Goal: Transaction & Acquisition: Purchase product/service

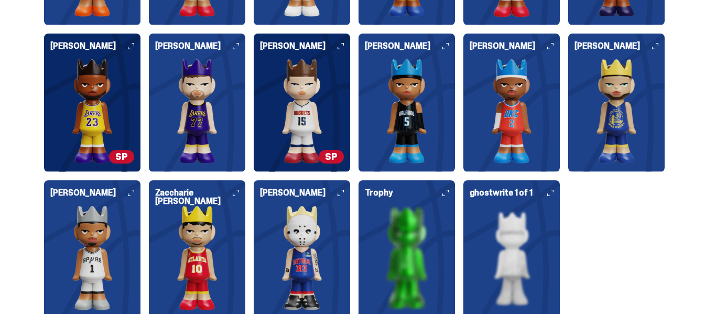
scroll to position [2825, 0]
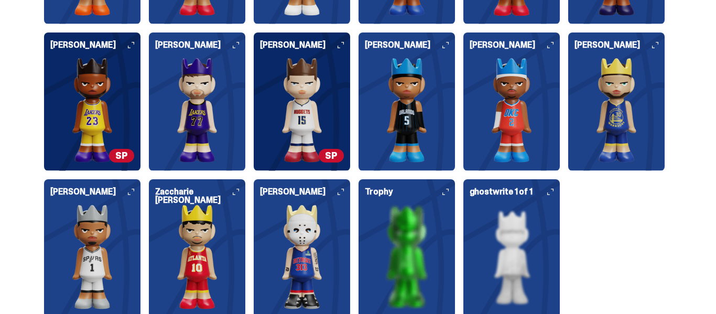
click at [303, 249] on img at bounding box center [302, 256] width 84 height 105
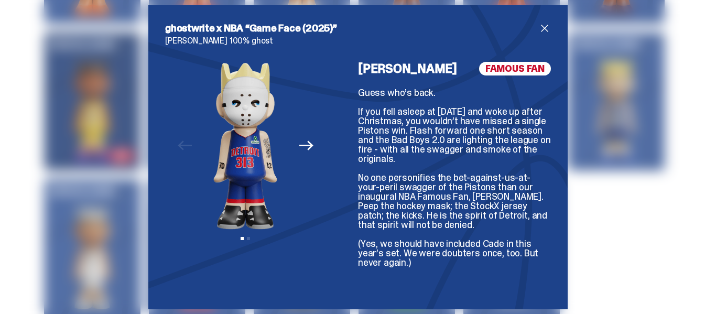
click at [306, 144] on icon "Next" at bounding box center [306, 145] width 14 height 14
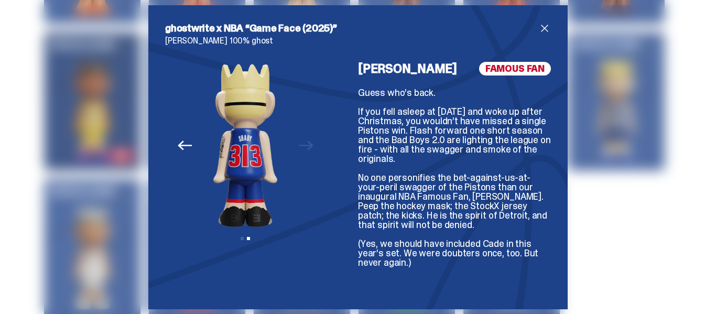
click at [306, 144] on img at bounding box center [245, 146] width 134 height 168
click at [191, 134] on img at bounding box center [245, 146] width 134 height 168
click at [185, 140] on icon "Previous" at bounding box center [185, 145] width 14 height 14
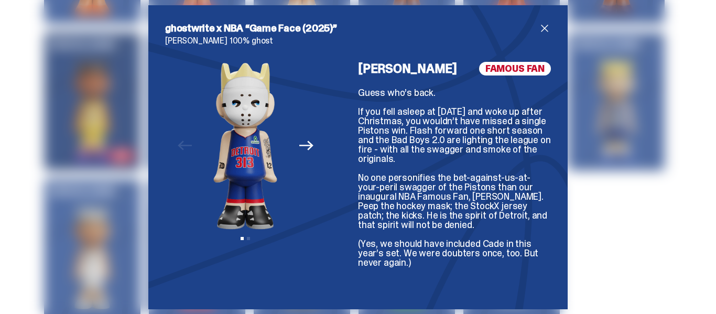
click at [550, 24] on span "close" at bounding box center [544, 28] width 13 height 13
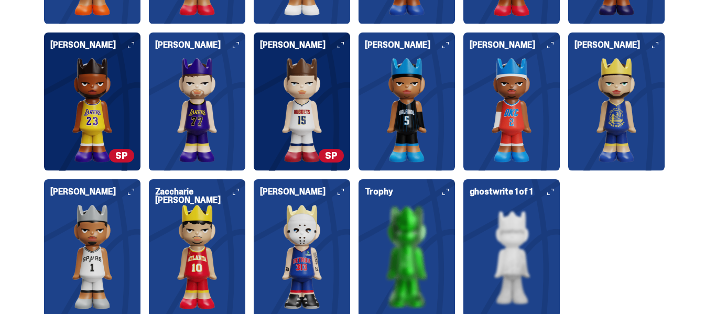
click at [447, 252] on img at bounding box center [407, 256] width 84 height 105
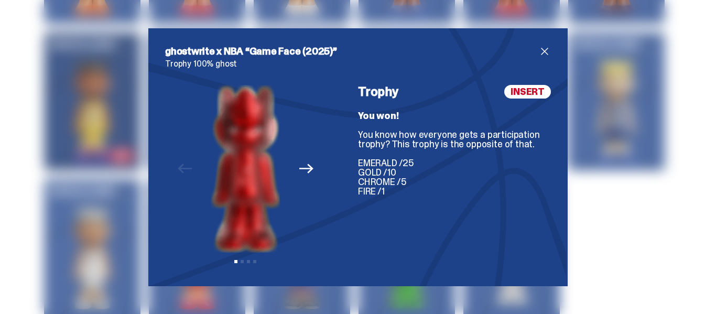
click at [311, 167] on icon "Next" at bounding box center [306, 168] width 14 height 9
click at [536, 47] on h2 "ghostwrite x NBA “Game Face (2025)”" at bounding box center [351, 51] width 373 height 13
click at [539, 50] on span "close" at bounding box center [544, 51] width 13 height 13
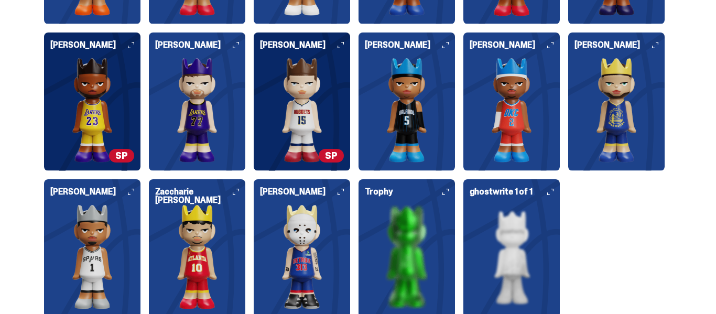
click at [493, 245] on img at bounding box center [512, 256] width 84 height 105
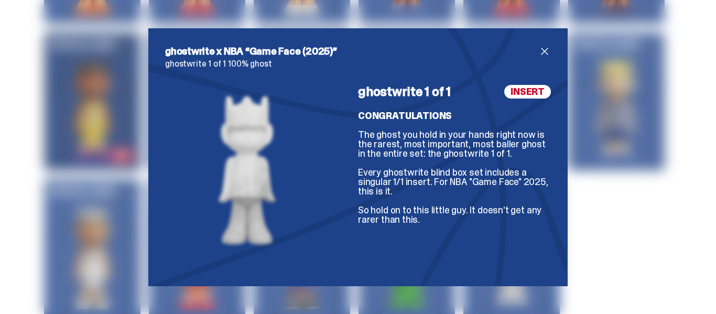
click at [549, 46] on span "close" at bounding box center [544, 51] width 13 height 13
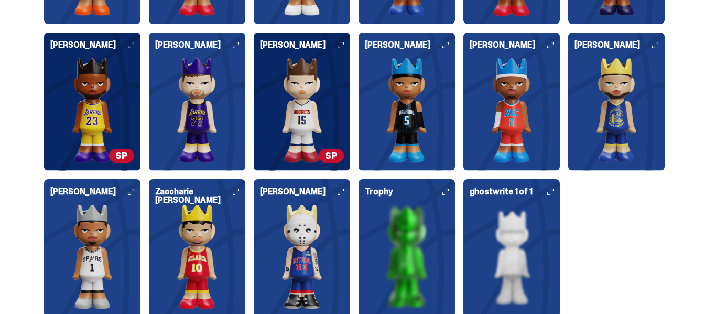
click at [336, 149] on span "SP" at bounding box center [331, 156] width 25 height 14
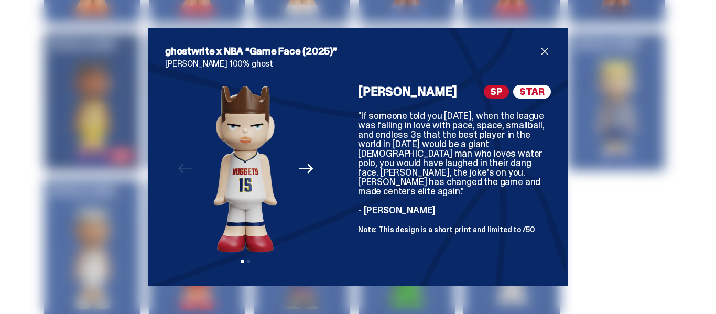
click at [495, 92] on span "SP" at bounding box center [496, 92] width 25 height 14
click at [544, 52] on span "close" at bounding box center [544, 51] width 13 height 13
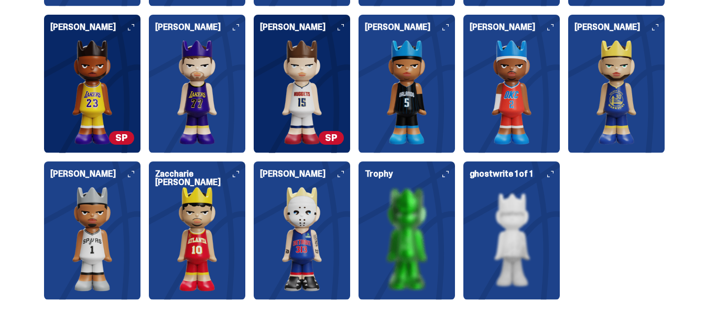
scroll to position [0, 0]
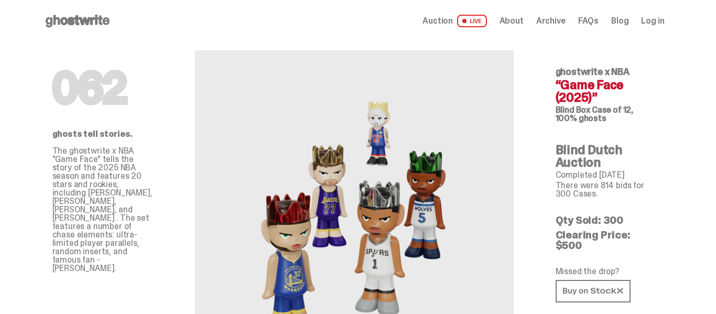
click at [71, 19] on use at bounding box center [78, 21] width 64 height 13
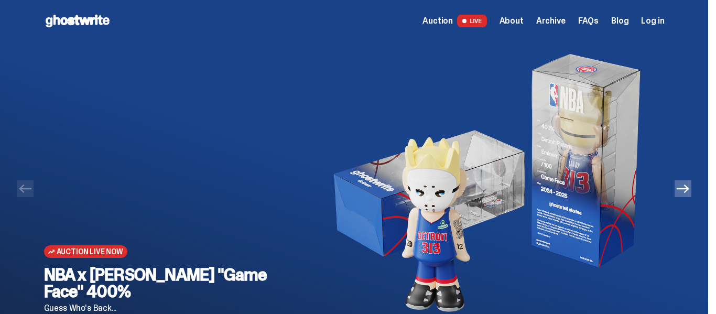
click at [94, 256] on span "Auction Live Now" at bounding box center [90, 251] width 67 height 8
click at [453, 18] on span "Auction" at bounding box center [437, 21] width 30 height 8
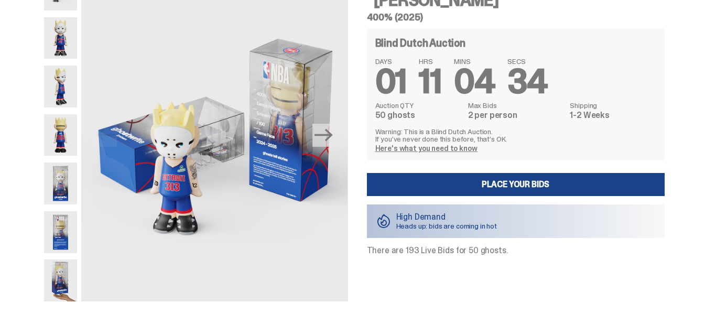
scroll to position [74, 0]
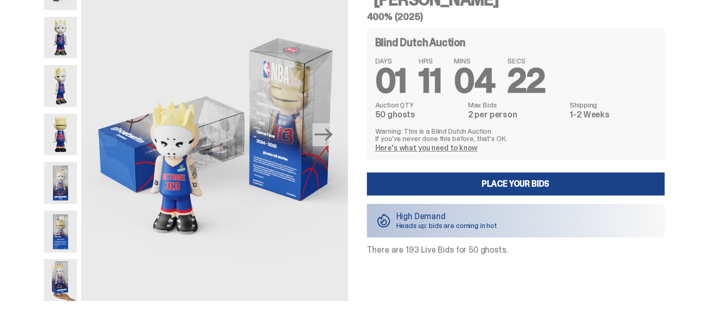
click at [69, 276] on img at bounding box center [61, 280] width 34 height 42
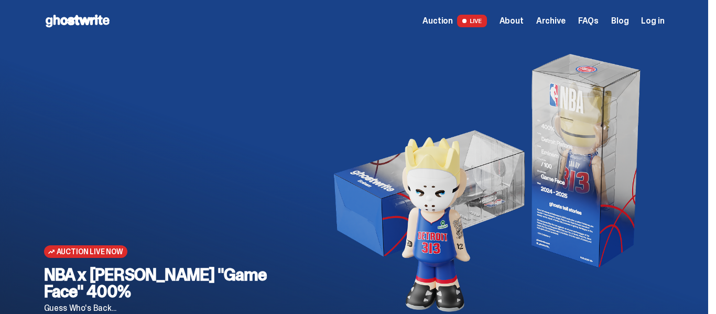
click at [72, 24] on use at bounding box center [78, 21] width 64 height 13
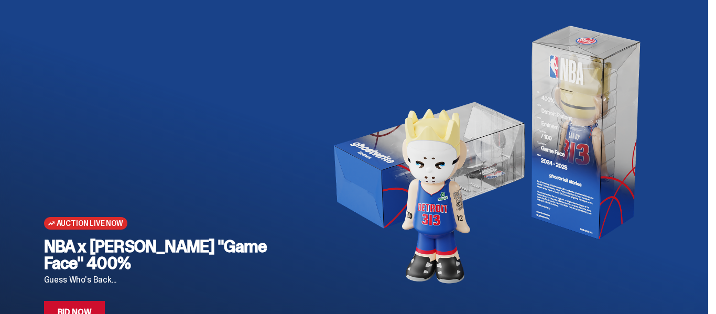
scroll to position [20, 0]
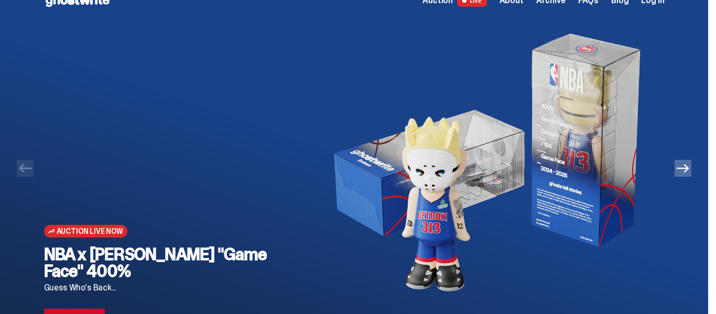
click at [689, 167] on icon "Next" at bounding box center [683, 168] width 13 height 13
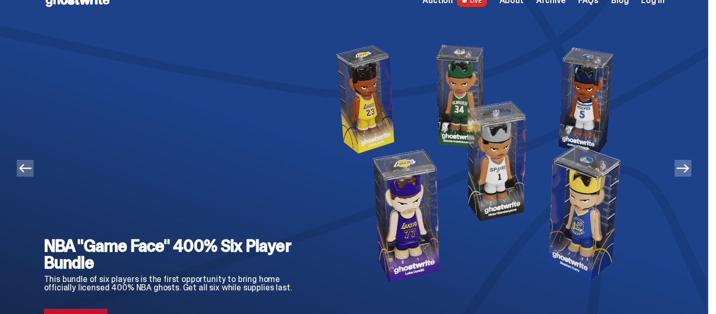
click at [689, 167] on icon "Next" at bounding box center [683, 168] width 13 height 13
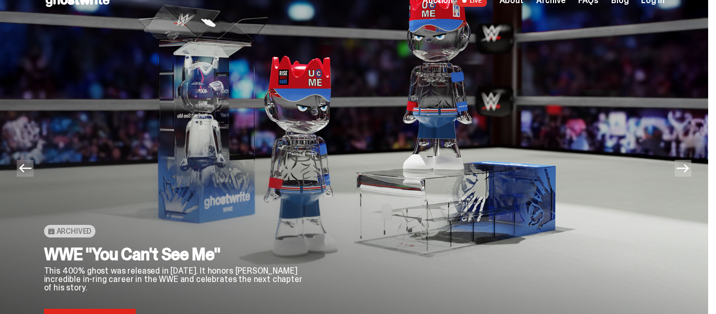
click at [689, 167] on icon "Next" at bounding box center [683, 168] width 13 height 13
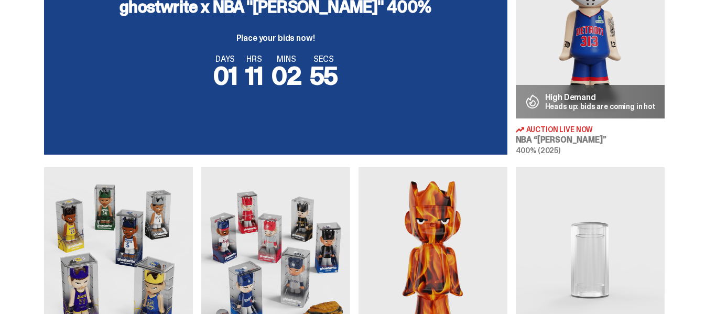
scroll to position [439, 0]
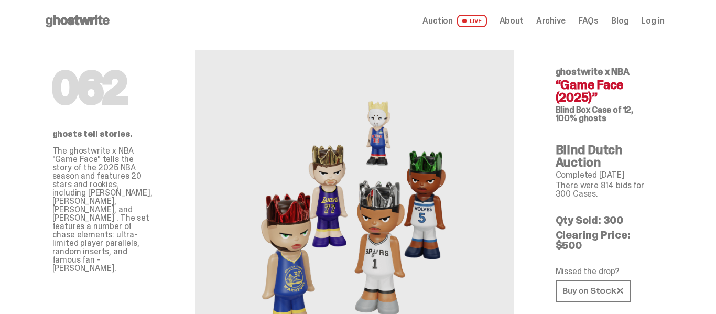
click at [83, 23] on icon at bounding box center [77, 21] width 67 height 17
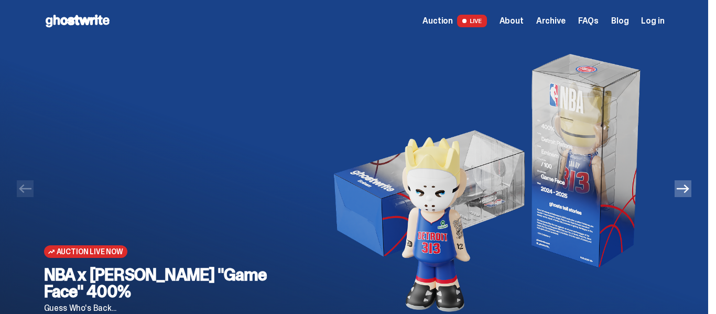
click at [384, 168] on img at bounding box center [483, 183] width 329 height 283
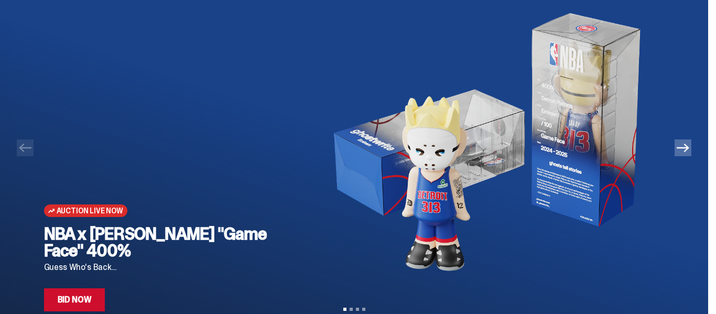
scroll to position [37, 0]
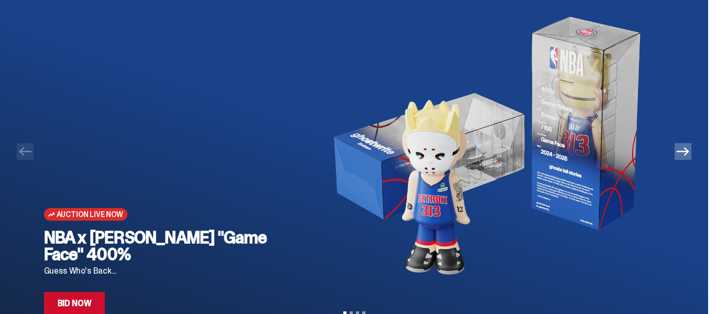
click at [685, 157] on icon "Next" at bounding box center [683, 151] width 13 height 13
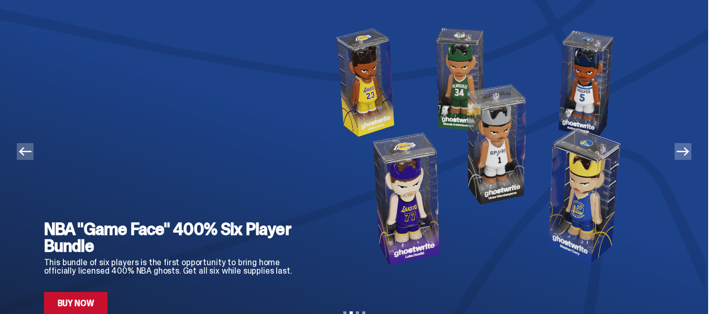
click at [685, 157] on icon "Next" at bounding box center [683, 151] width 13 height 13
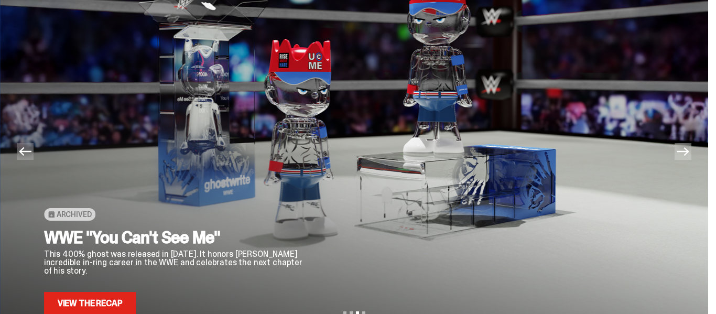
click at [685, 157] on icon "Next" at bounding box center [683, 151] width 13 height 13
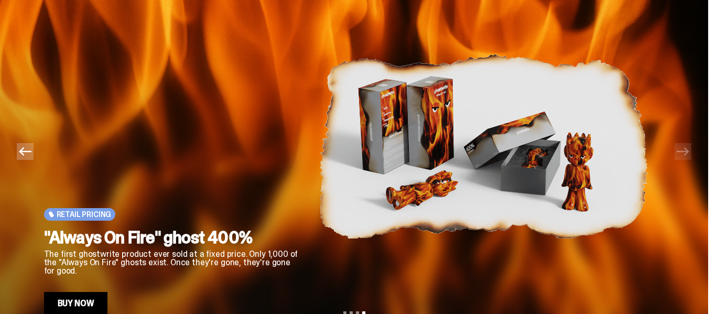
click at [21, 150] on icon "Previous" at bounding box center [25, 151] width 13 height 13
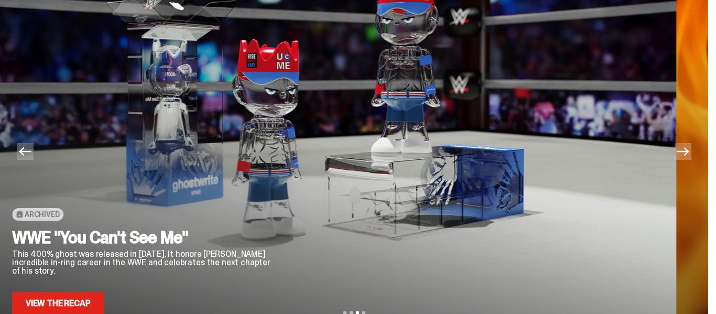
click at [21, 150] on icon "Previous" at bounding box center [25, 151] width 13 height 13
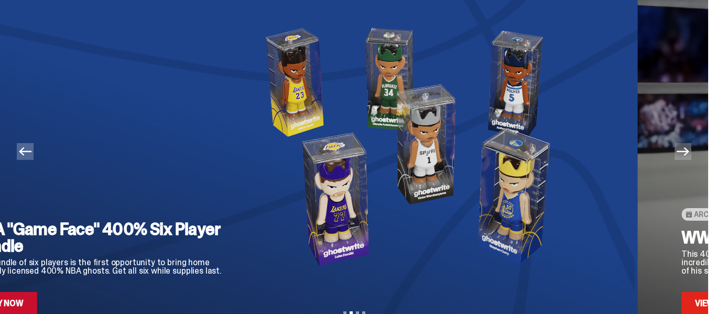
click at [21, 150] on icon "Previous" at bounding box center [25, 151] width 13 height 13
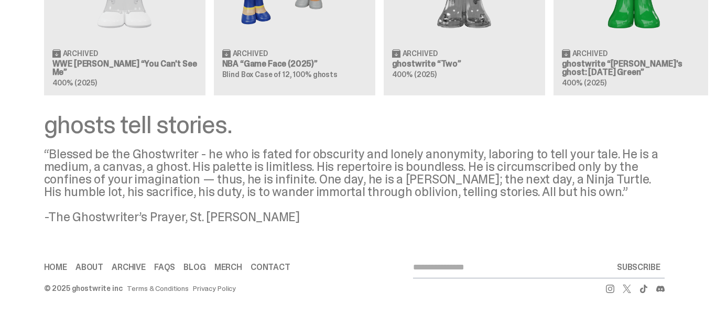
scroll to position [0, 0]
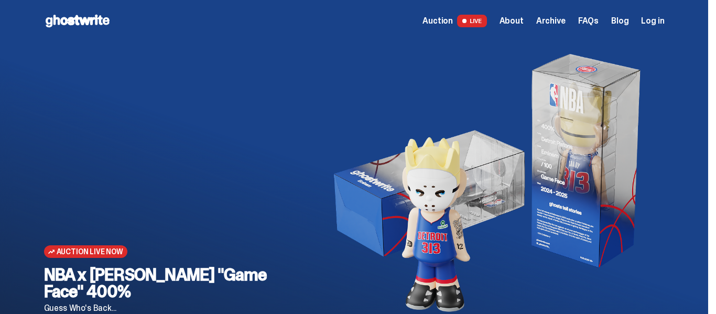
click at [440, 21] on span "Auction" at bounding box center [437, 21] width 30 height 8
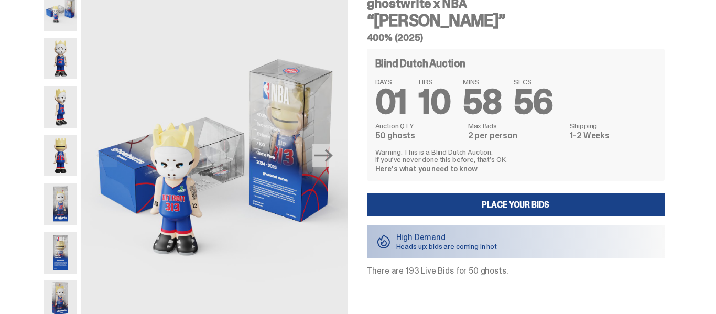
scroll to position [56, 0]
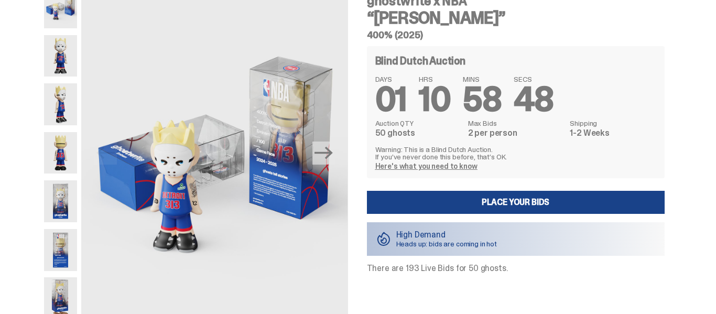
click at [410, 167] on link "Here's what you need to know" at bounding box center [426, 165] width 102 height 9
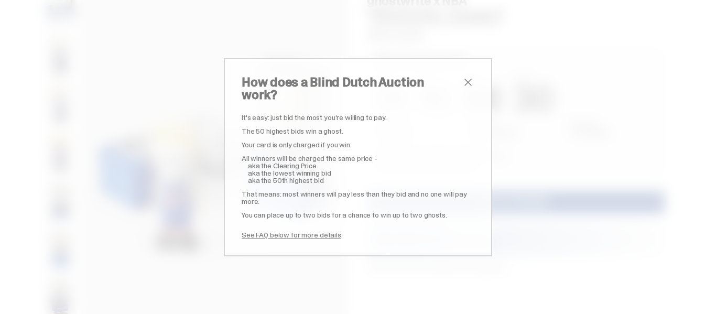
click at [467, 86] on span "close" at bounding box center [468, 82] width 13 height 13
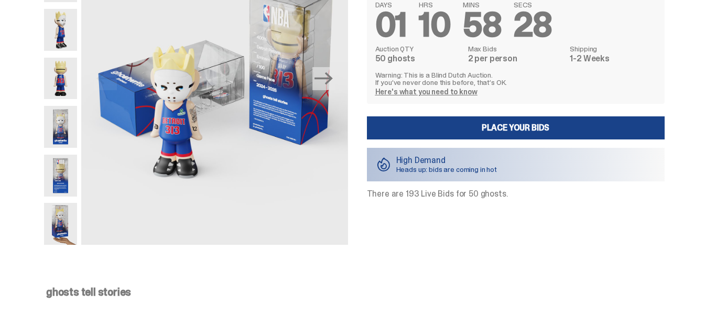
scroll to position [131, 0]
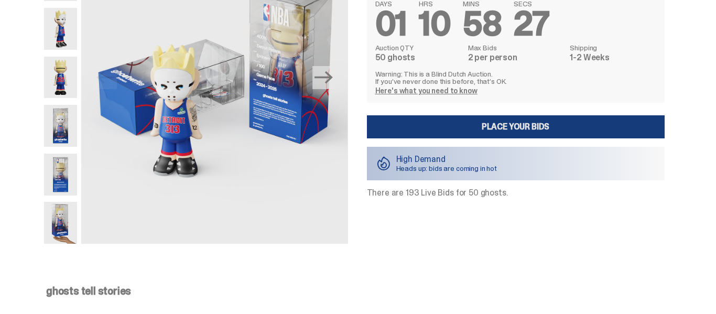
click at [483, 128] on link "Place your Bids" at bounding box center [516, 126] width 298 height 23
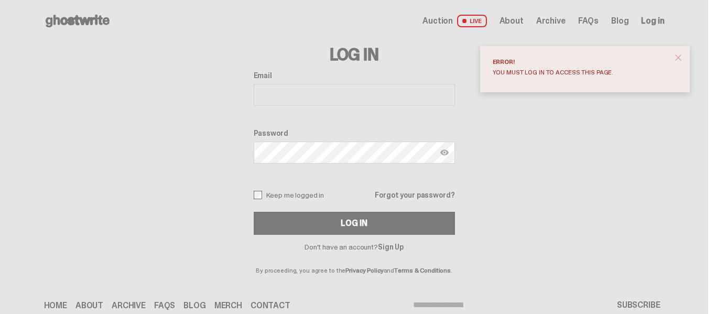
click at [680, 57] on span "close" at bounding box center [678, 57] width 10 height 10
